Goal: Information Seeking & Learning: Learn about a topic

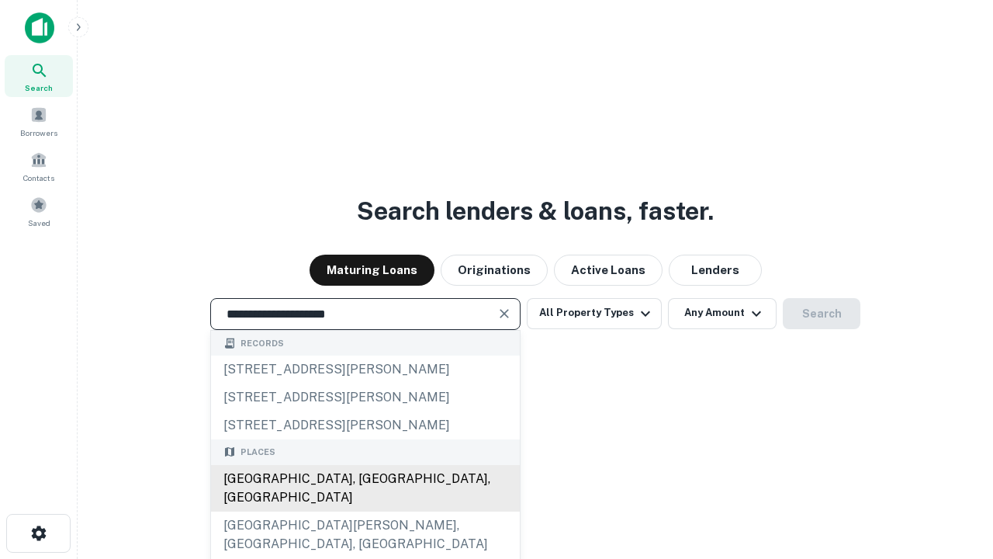
click at [365, 511] on div "[GEOGRAPHIC_DATA], [GEOGRAPHIC_DATA], [GEOGRAPHIC_DATA]" at bounding box center [365, 488] width 309 height 47
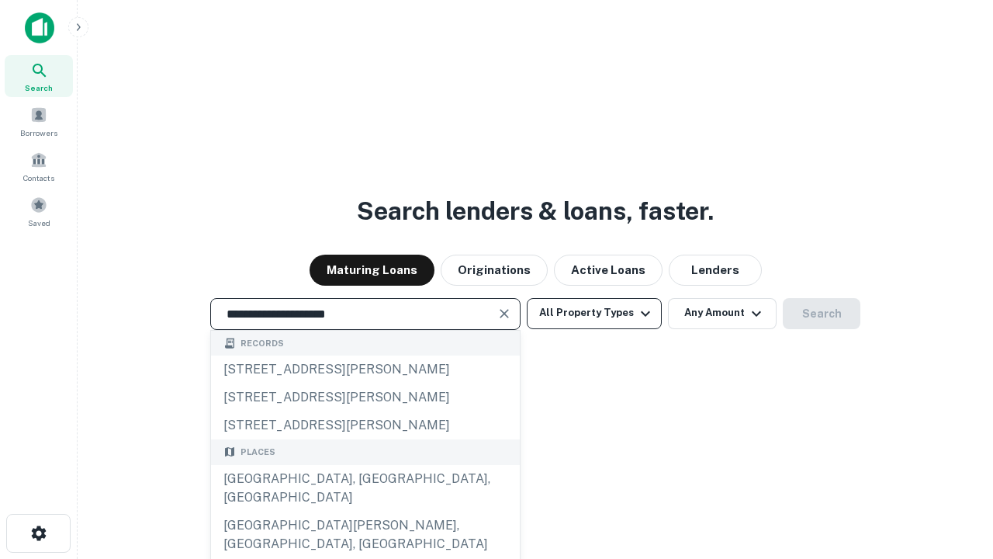
click at [594, 313] on button "All Property Types" at bounding box center [594, 313] width 135 height 31
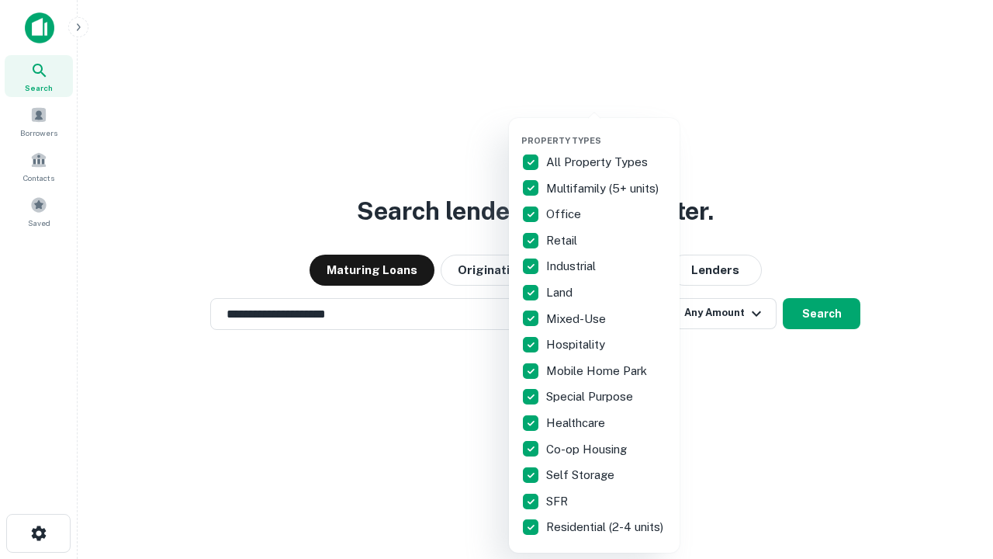
type input "**********"
click at [607, 130] on button "button" at bounding box center [606, 130] width 171 height 1
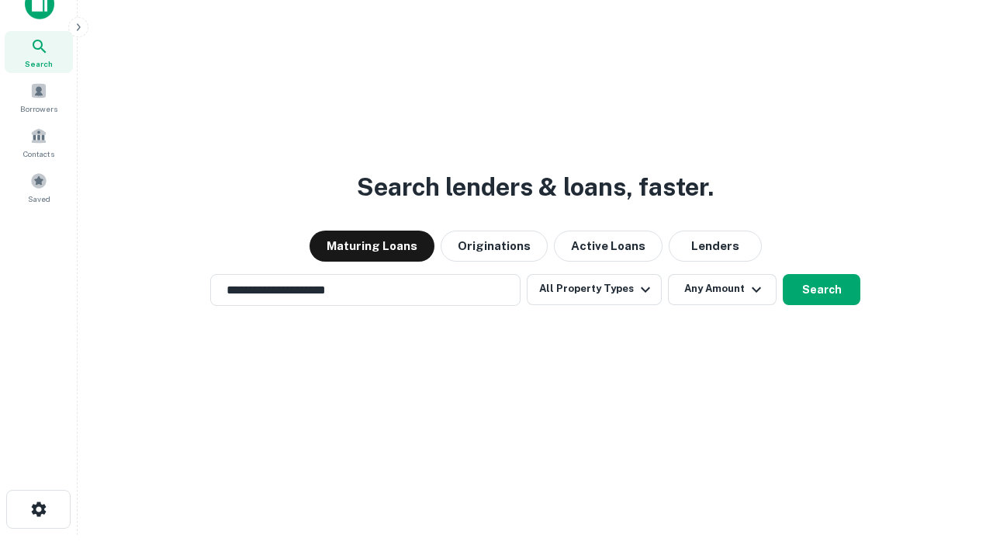
scroll to position [9, 187]
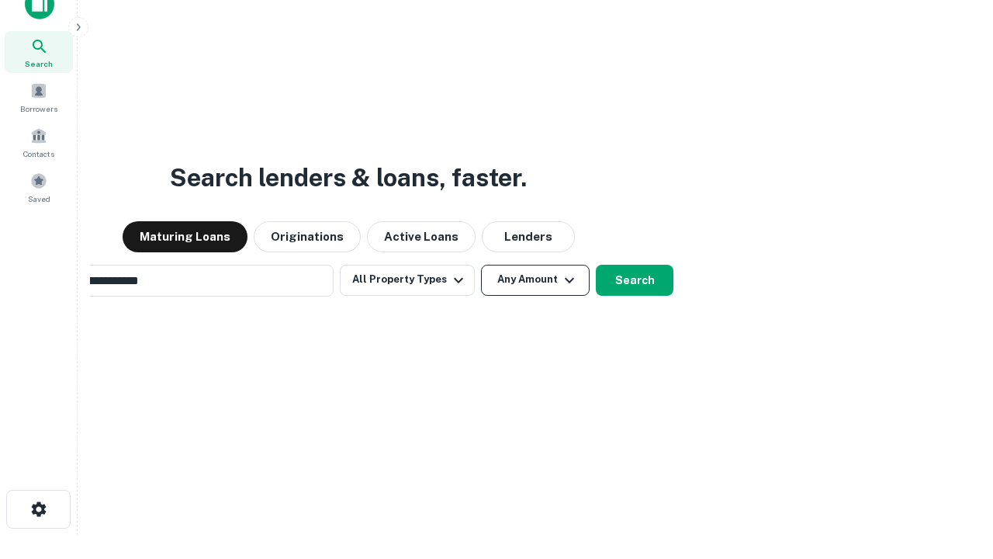
click at [481, 265] on button "Any Amount" at bounding box center [535, 280] width 109 height 31
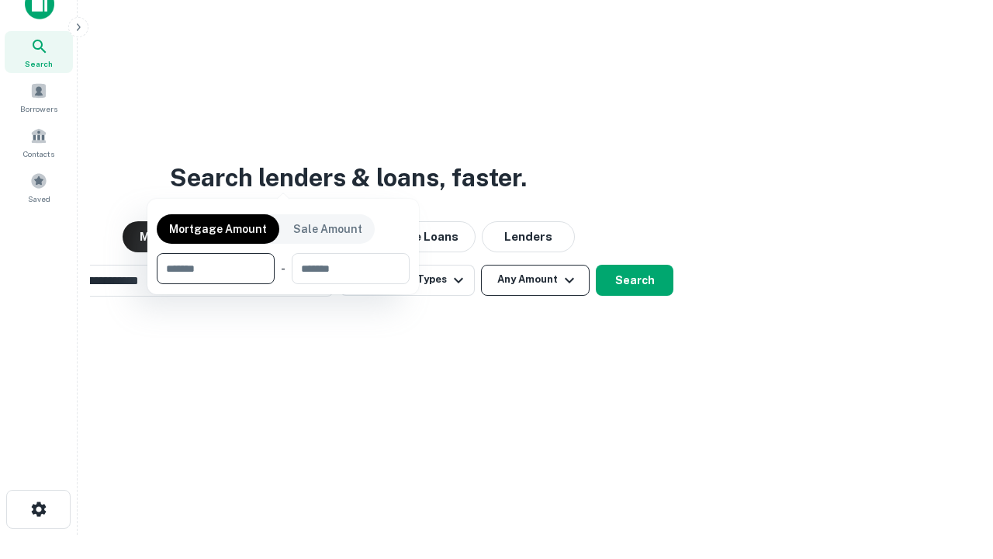
scroll to position [25, 0]
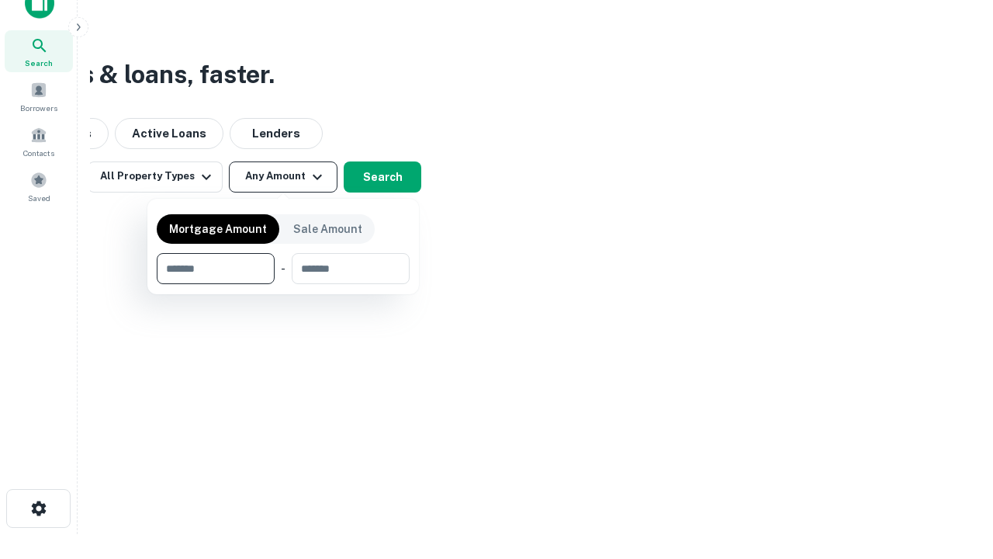
type input "*******"
click at [283, 284] on button "button" at bounding box center [283, 284] width 253 height 1
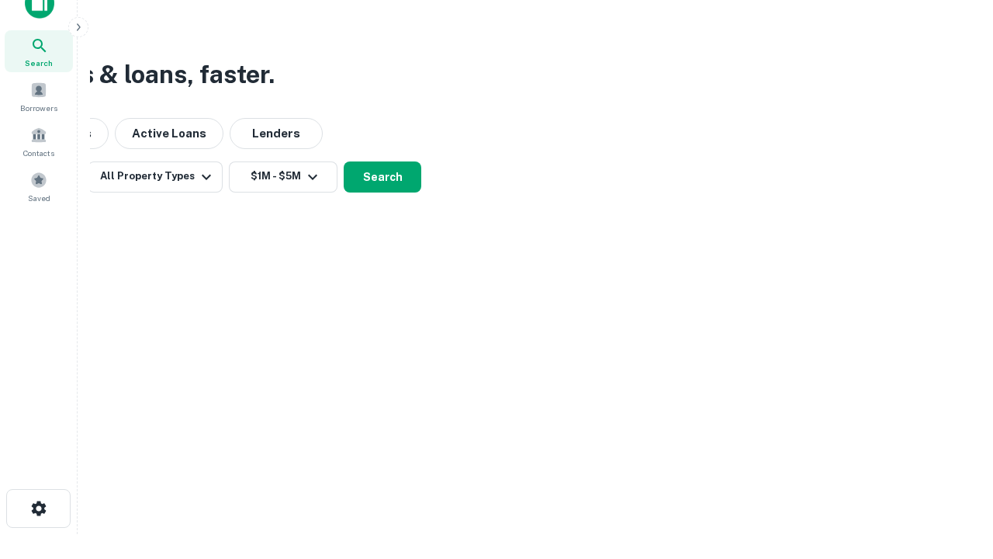
scroll to position [24, 0]
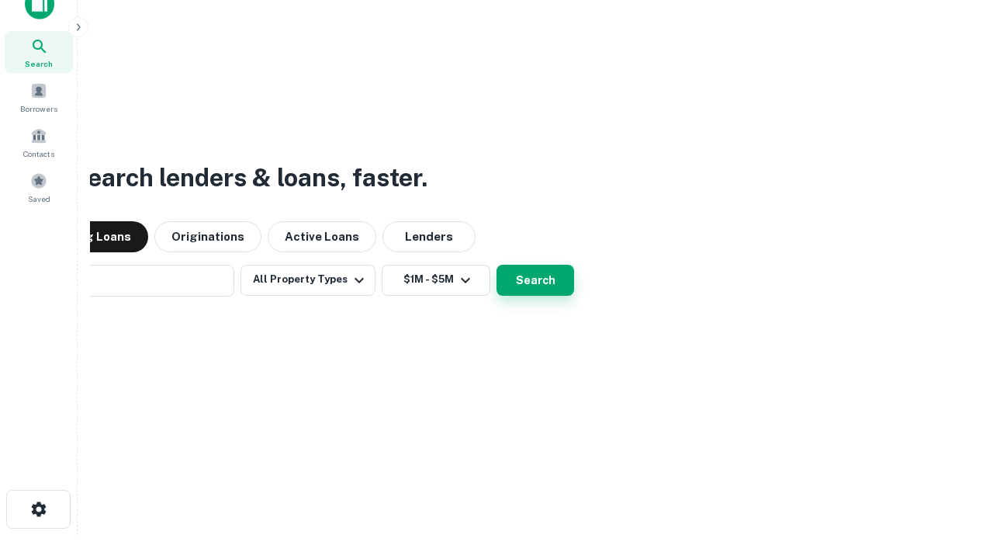
click at [497, 265] on button "Search" at bounding box center [536, 280] width 78 height 31
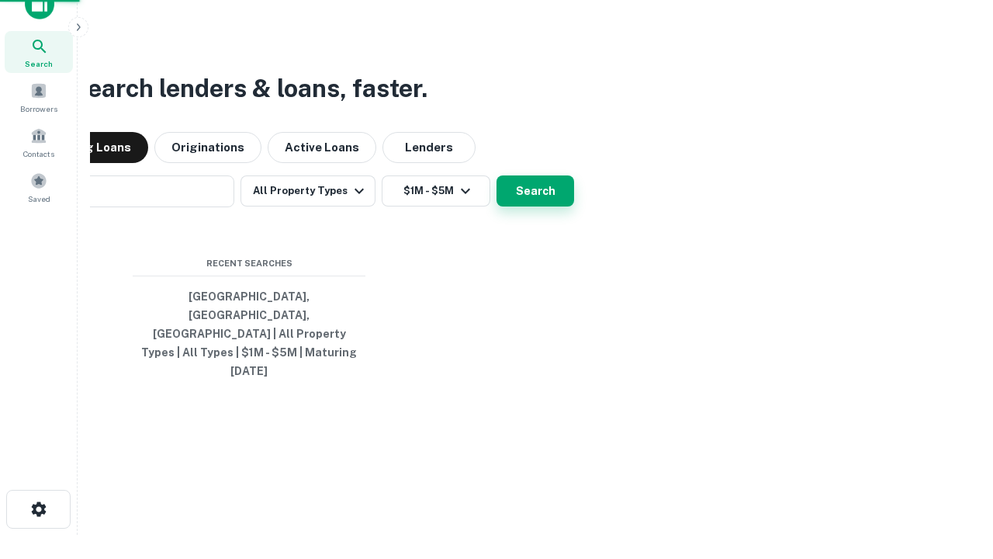
scroll to position [25, 0]
